Goal: Task Accomplishment & Management: Complete application form

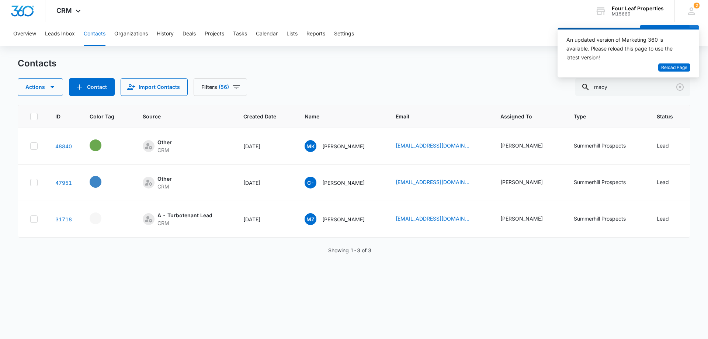
scroll to position [0, 273]
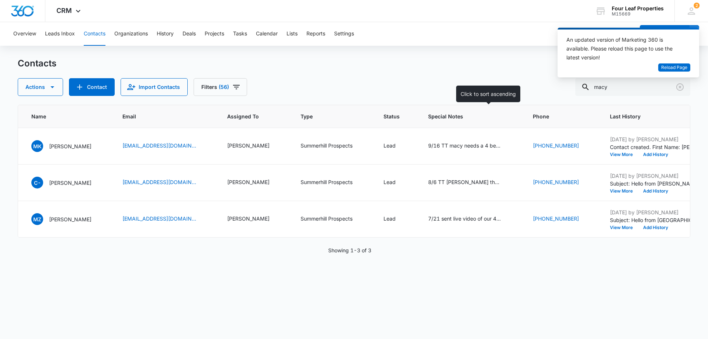
drag, startPoint x: 637, startPoint y: 91, endPoint x: 412, endPoint y: 117, distance: 226.6
click at [441, 124] on div "Contacts Actions Contact Import Contacts Filters (56) macy ID Color Tag Source …" at bounding box center [354, 198] width 673 height 281
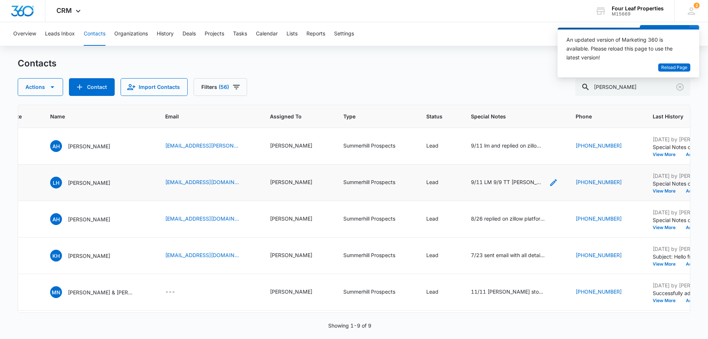
click at [552, 180] on div "9/11 LM 9/9 TT [PERSON_NAME] coming for a tour at 4.30 [DATE] TT [PERSON_NAME] …" at bounding box center [514, 182] width 87 height 9
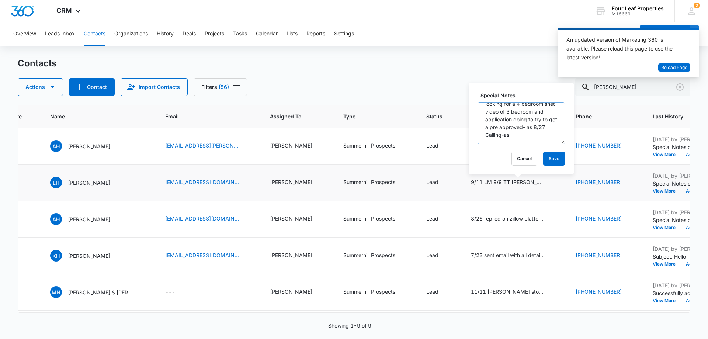
scroll to position [62, 0]
click at [526, 158] on button "Cancel" at bounding box center [525, 159] width 26 height 14
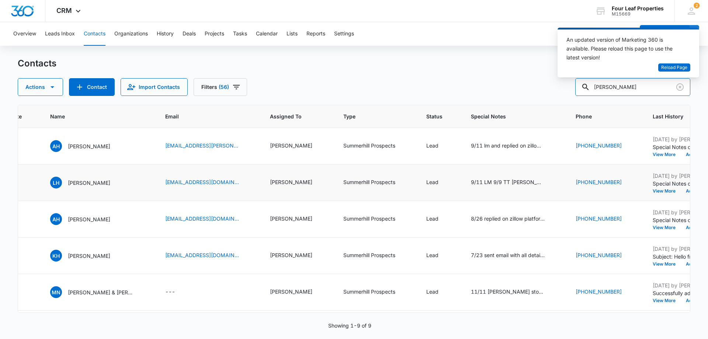
drag, startPoint x: 625, startPoint y: 89, endPoint x: 538, endPoint y: 94, distance: 87.2
click at [539, 93] on div "Actions Contact Import Contacts Filters (56) [PERSON_NAME]" at bounding box center [354, 87] width 673 height 18
type input "[PERSON_NAME]"
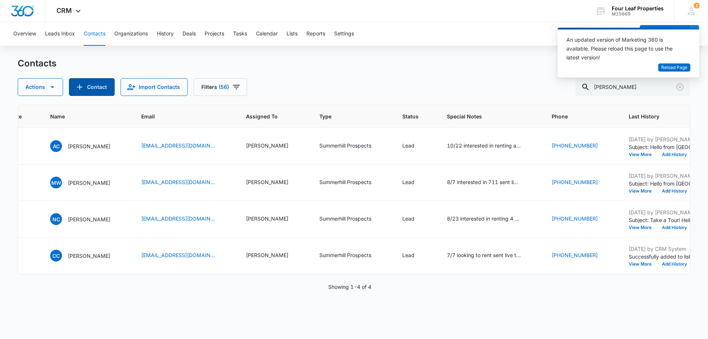
click at [106, 87] on button "Contact" at bounding box center [92, 87] width 46 height 18
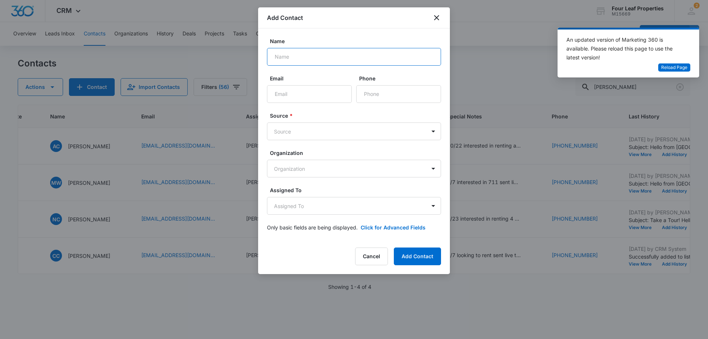
click at [336, 56] on input "Name" at bounding box center [354, 57] width 174 height 18
type input "[PERSON_NAME]"
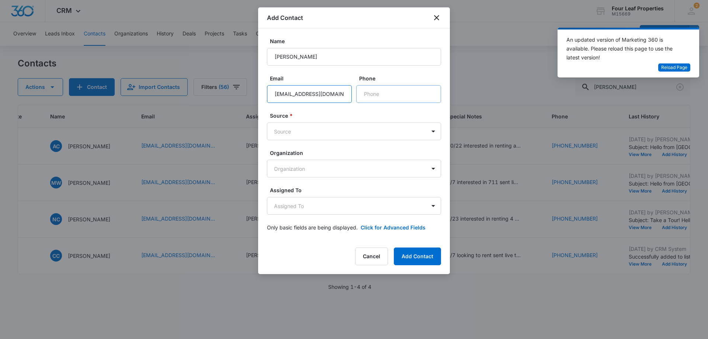
type input "[EMAIL_ADDRESS][DOMAIN_NAME]"
click at [412, 98] on input "Phone" at bounding box center [398, 94] width 85 height 18
type input "[PHONE_NUMBER]"
click at [361, 131] on body "CRM Apps Reputation Websites Forms CRM Email Social Shop Payments POS Content A…" at bounding box center [354, 169] width 708 height 339
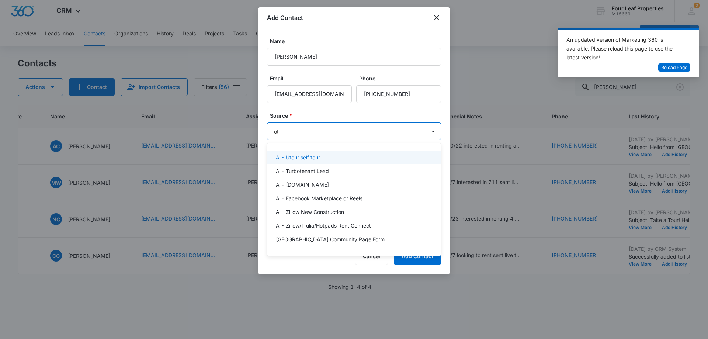
type input "oth"
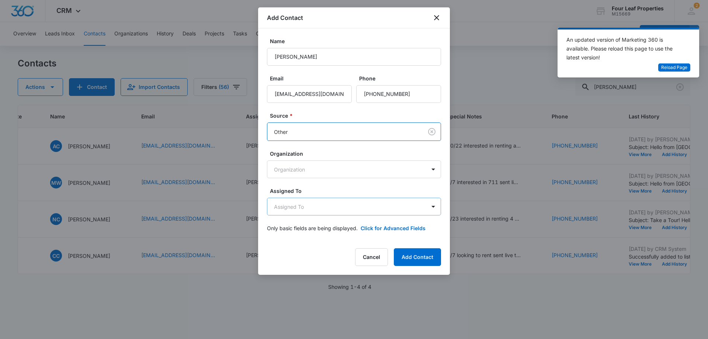
click at [336, 208] on body "CRM Apps Reputation Websites Forms CRM Email Social Shop Payments POS Content A…" at bounding box center [354, 169] width 708 height 339
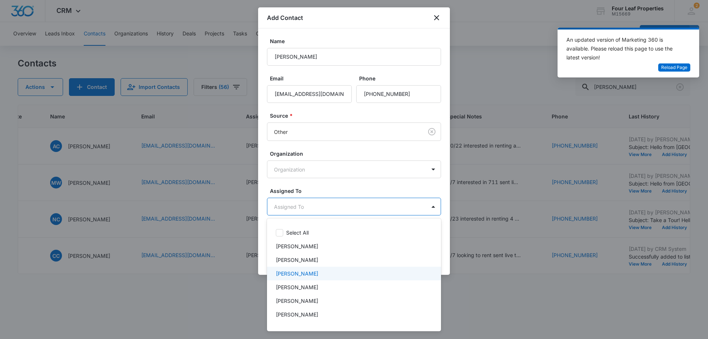
click at [313, 273] on p "[PERSON_NAME]" at bounding box center [297, 274] width 42 height 8
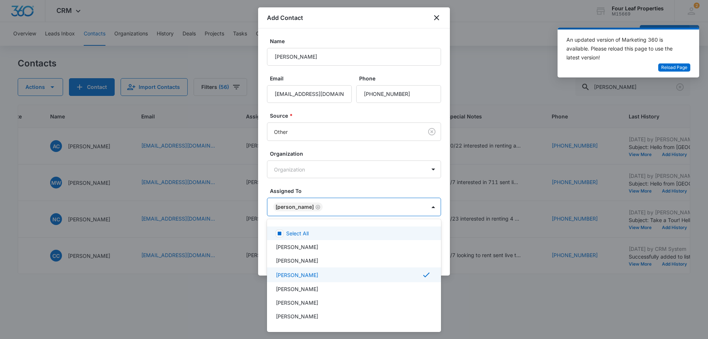
click at [338, 192] on div at bounding box center [354, 169] width 708 height 339
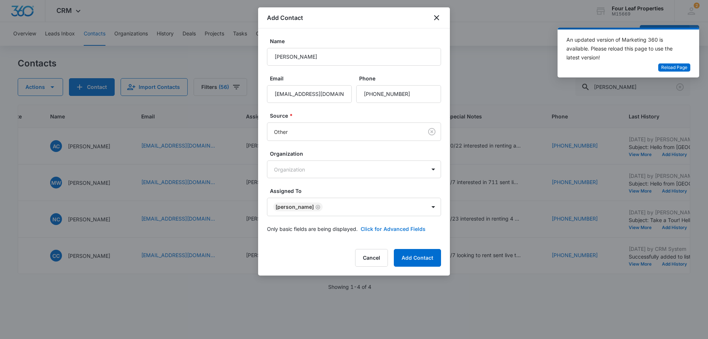
click at [382, 227] on button "Click for Advanced Fields" at bounding box center [393, 229] width 65 height 8
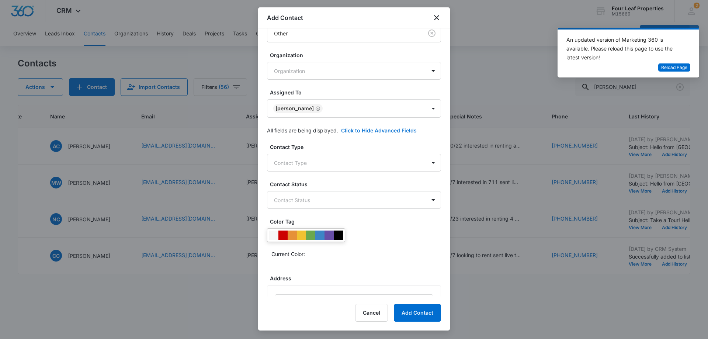
scroll to position [148, 0]
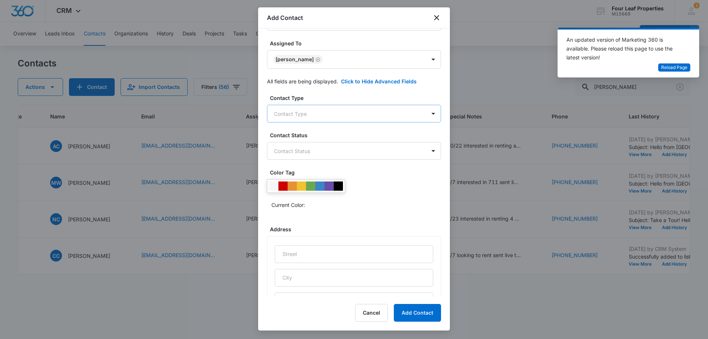
click at [345, 109] on body "CRM Apps Reputation Websites Forms CRM Email Social Shop Payments POS Content A…" at bounding box center [354, 169] width 708 height 339
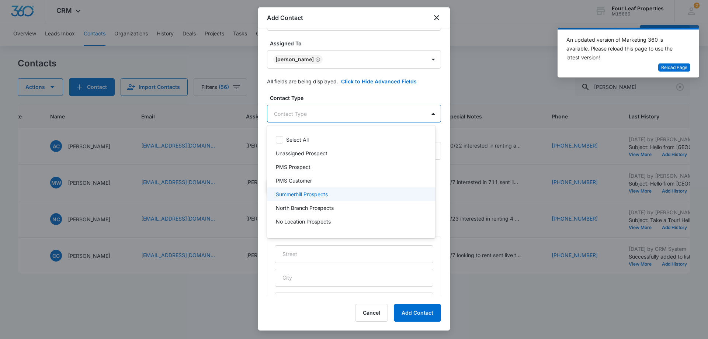
click at [325, 196] on p "Summerhill Prospects" at bounding box center [302, 194] width 52 height 8
click at [355, 93] on div at bounding box center [354, 169] width 708 height 339
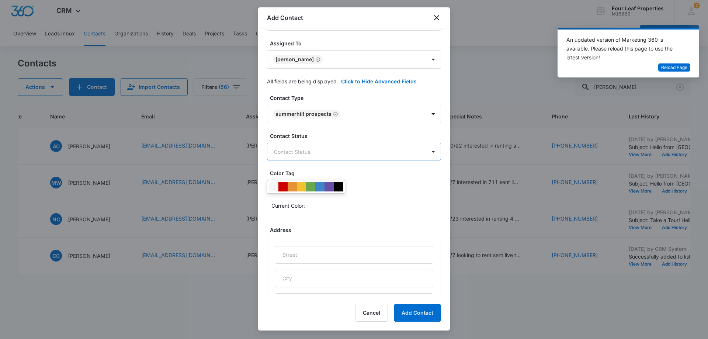
click at [345, 149] on body "CRM Apps Reputation Websites Forms CRM Email Social Shop Payments POS Content A…" at bounding box center [354, 169] width 708 height 339
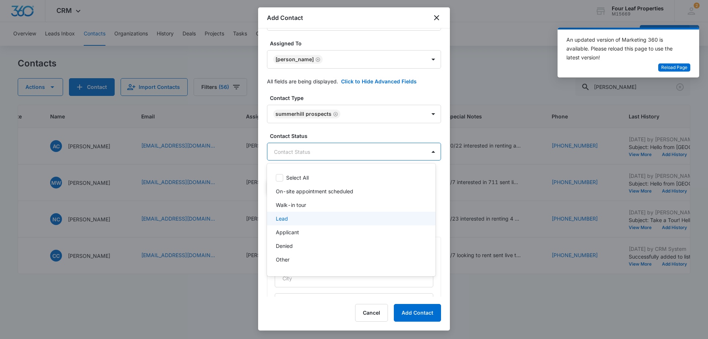
click at [312, 221] on div "Lead" at bounding box center [350, 219] width 149 height 8
click at [365, 117] on div at bounding box center [354, 169] width 708 height 339
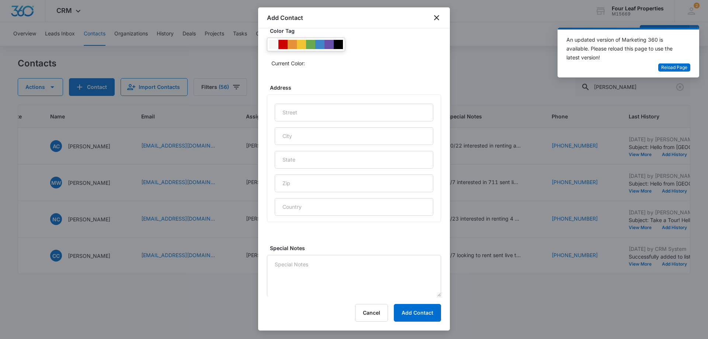
scroll to position [291, 0]
drag, startPoint x: 331, startPoint y: 267, endPoint x: 325, endPoint y: 257, distance: 11.6
click at [328, 266] on textarea "Special Notes" at bounding box center [354, 276] width 174 height 42
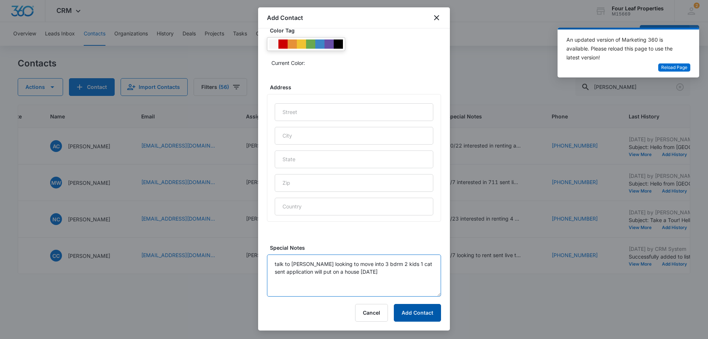
type textarea "talk to [PERSON_NAME] looking to move into 3 bdrm 2 kids 1 cat sent application…"
click at [406, 318] on button "Add Contact" at bounding box center [417, 313] width 47 height 18
